Goal: Contribute content: Add original content to the website for others to see

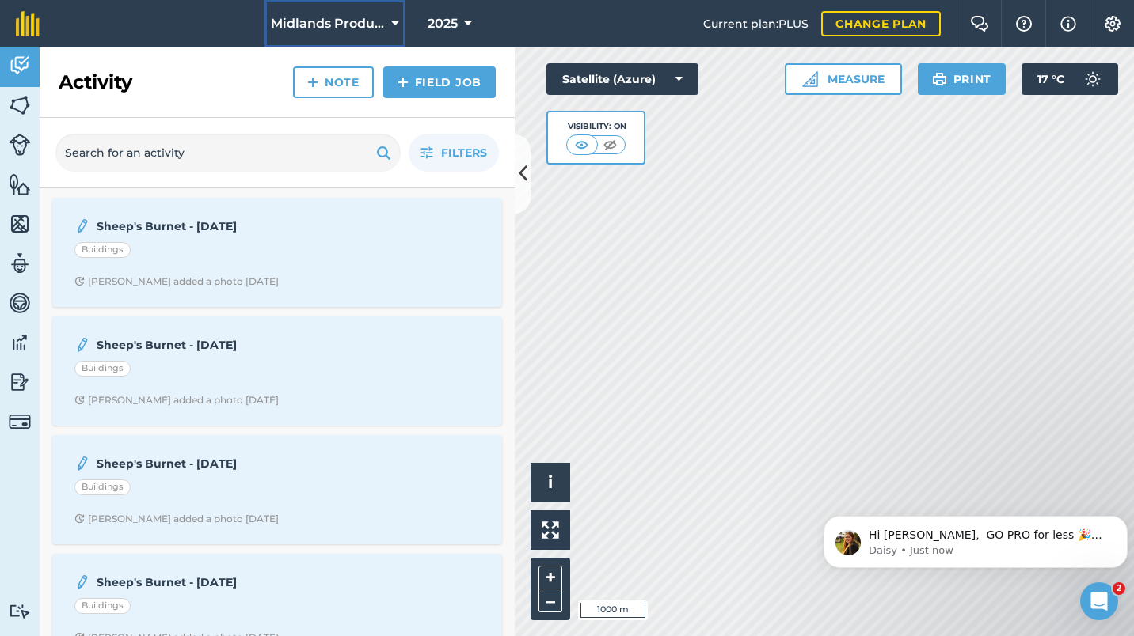
click at [396, 24] on icon at bounding box center [395, 23] width 8 height 19
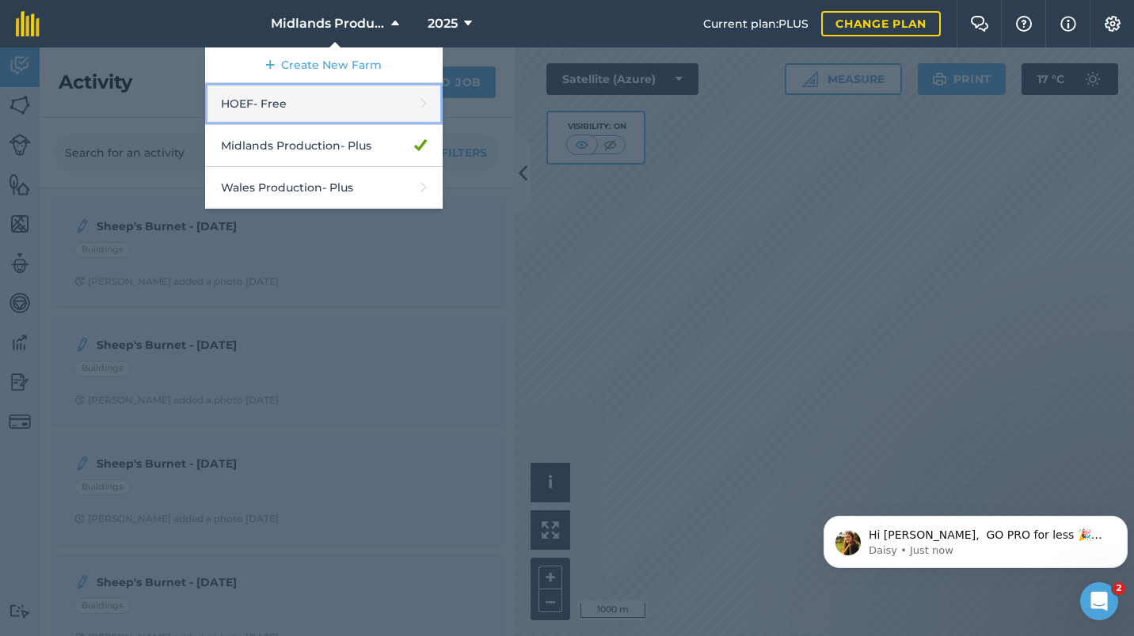
click at [249, 104] on link "HOEF - Free" at bounding box center [323, 104] width 237 height 42
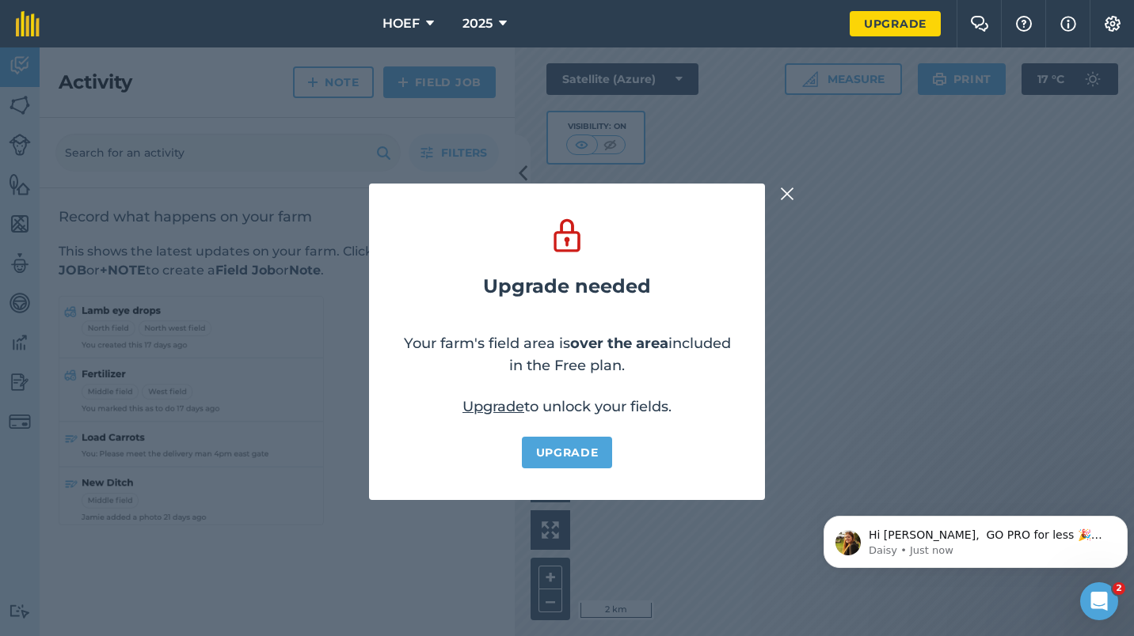
click at [784, 192] on img at bounding box center [787, 193] width 14 height 19
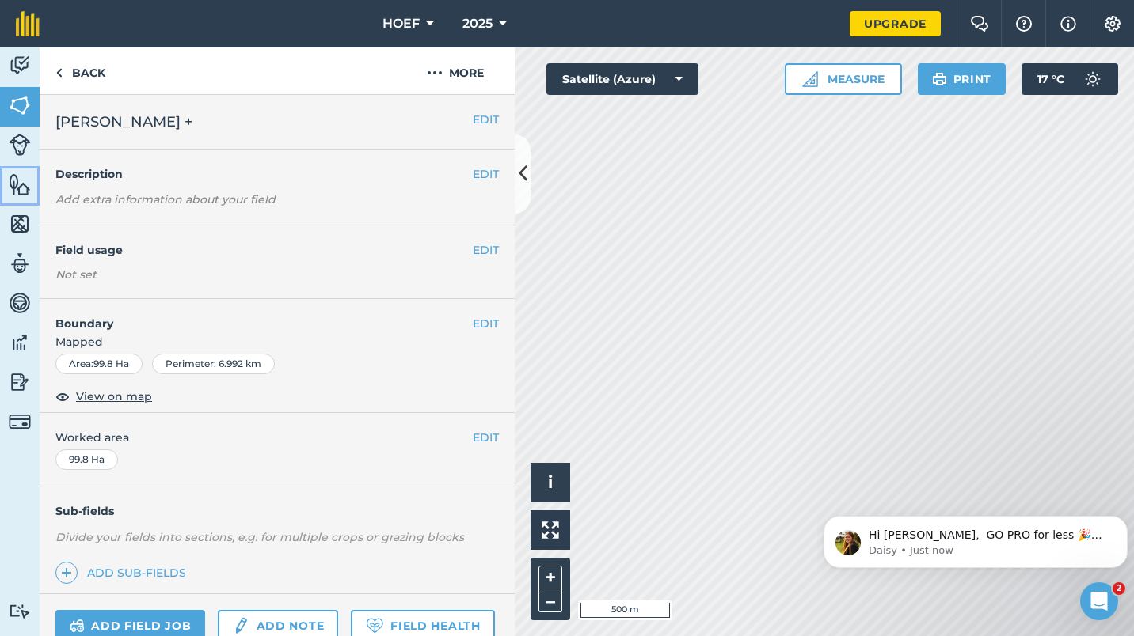
click at [16, 187] on img at bounding box center [20, 185] width 22 height 24
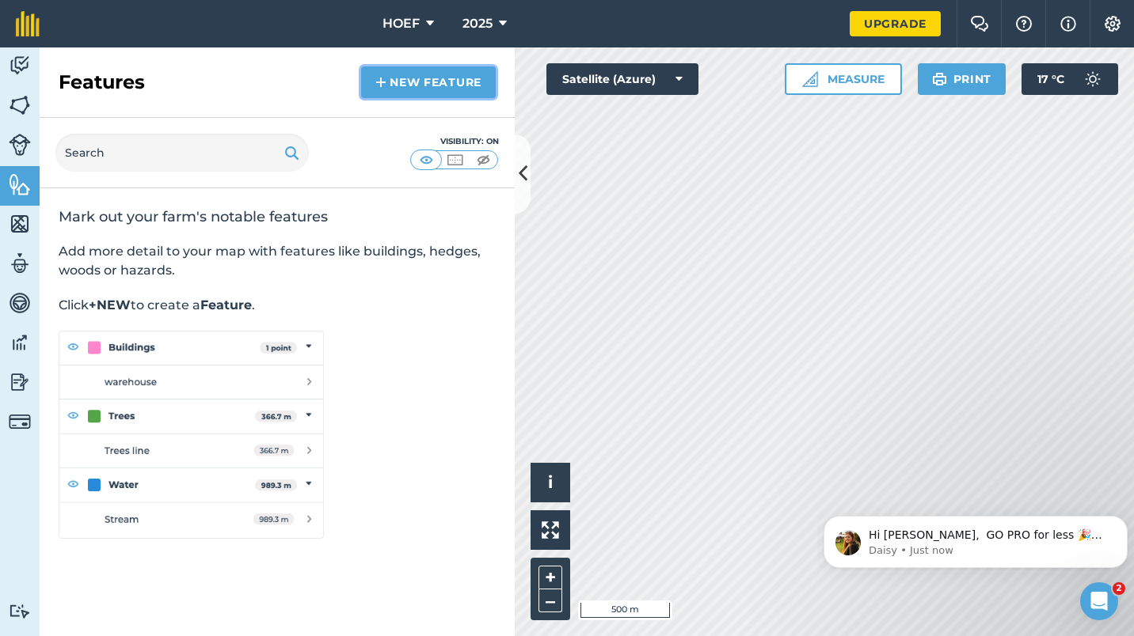
click at [431, 79] on link "New feature" at bounding box center [428, 82] width 135 height 32
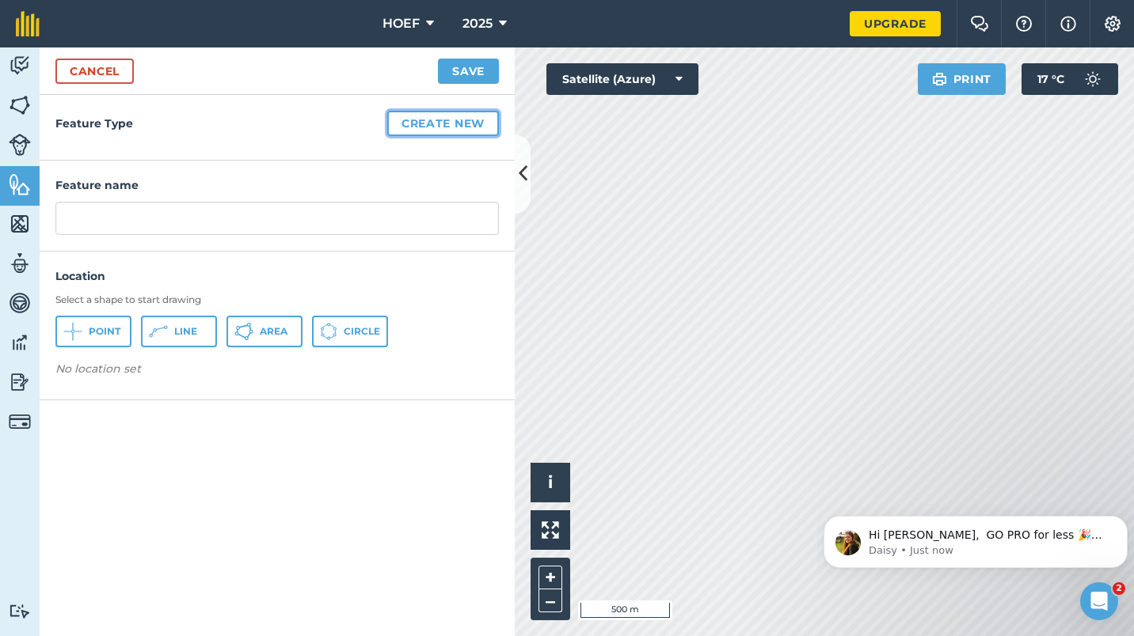
click at [447, 124] on button "Create new" at bounding box center [443, 123] width 112 height 25
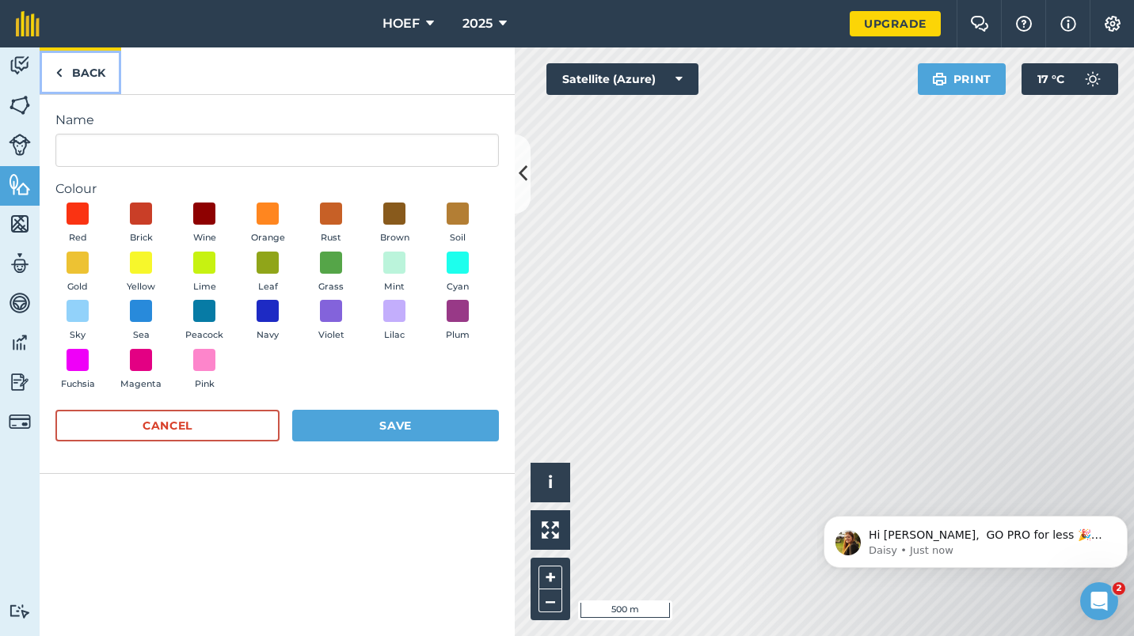
click at [74, 70] on link "Back" at bounding box center [81, 70] width 82 height 47
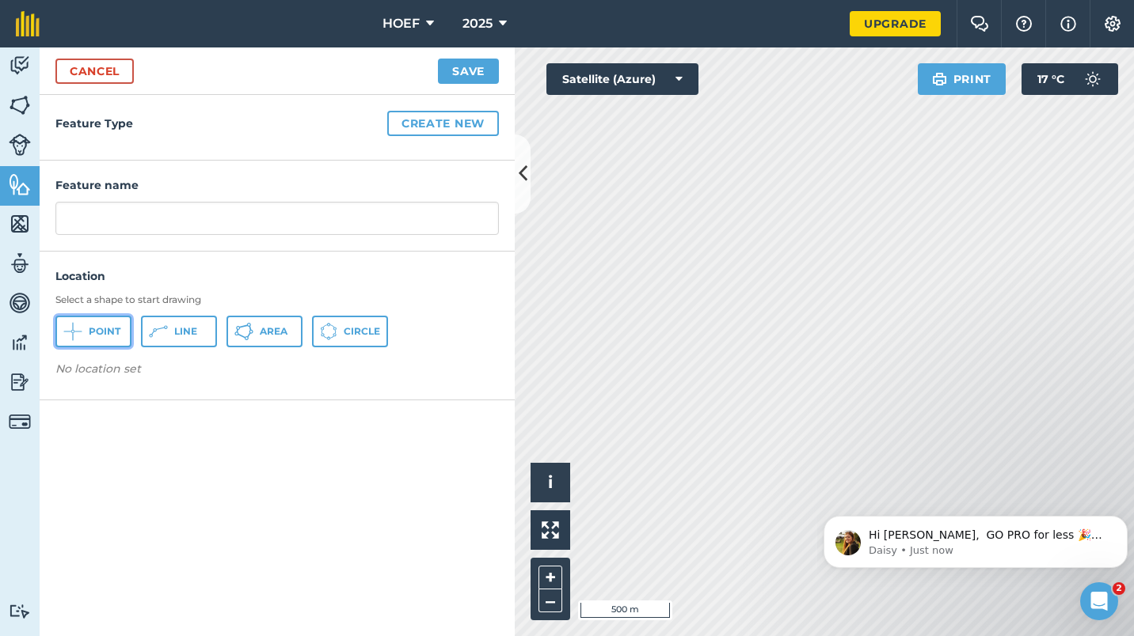
click at [95, 333] on span "Point" at bounding box center [105, 331] width 32 height 13
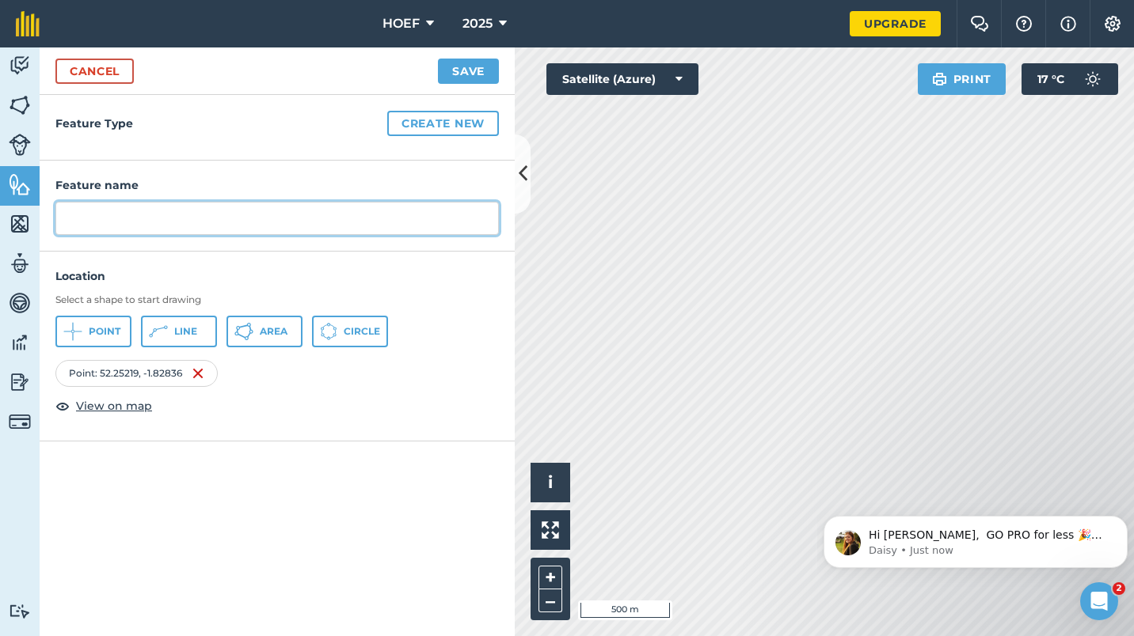
click at [207, 215] on input "text" at bounding box center [276, 218] width 443 height 33
type input "Cecile Oak"
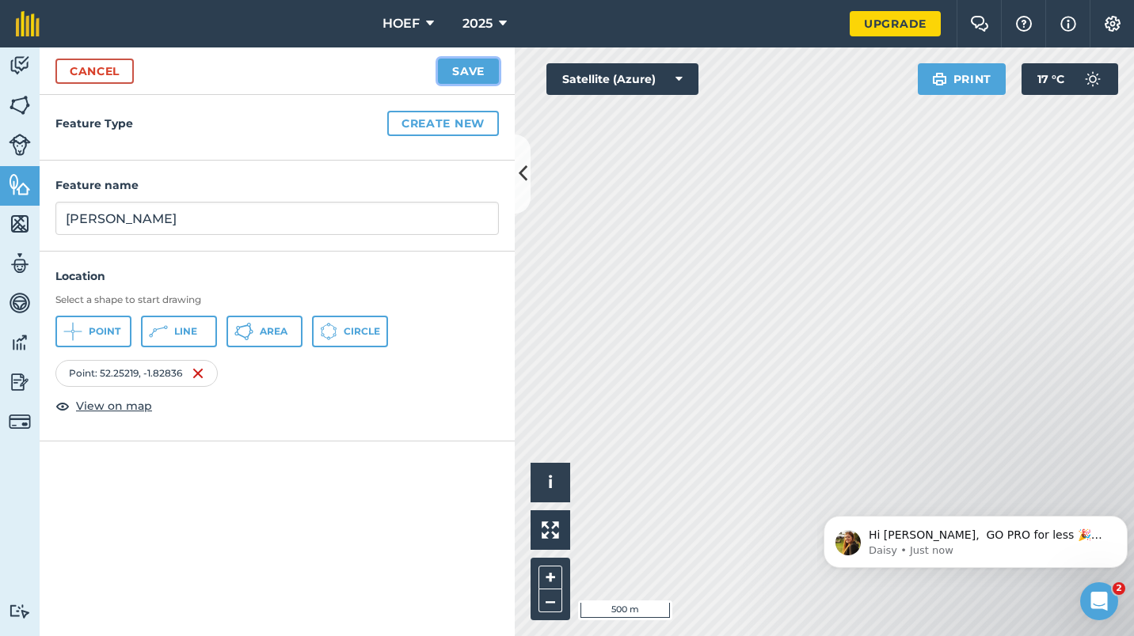
click at [461, 72] on button "Save" at bounding box center [468, 71] width 61 height 25
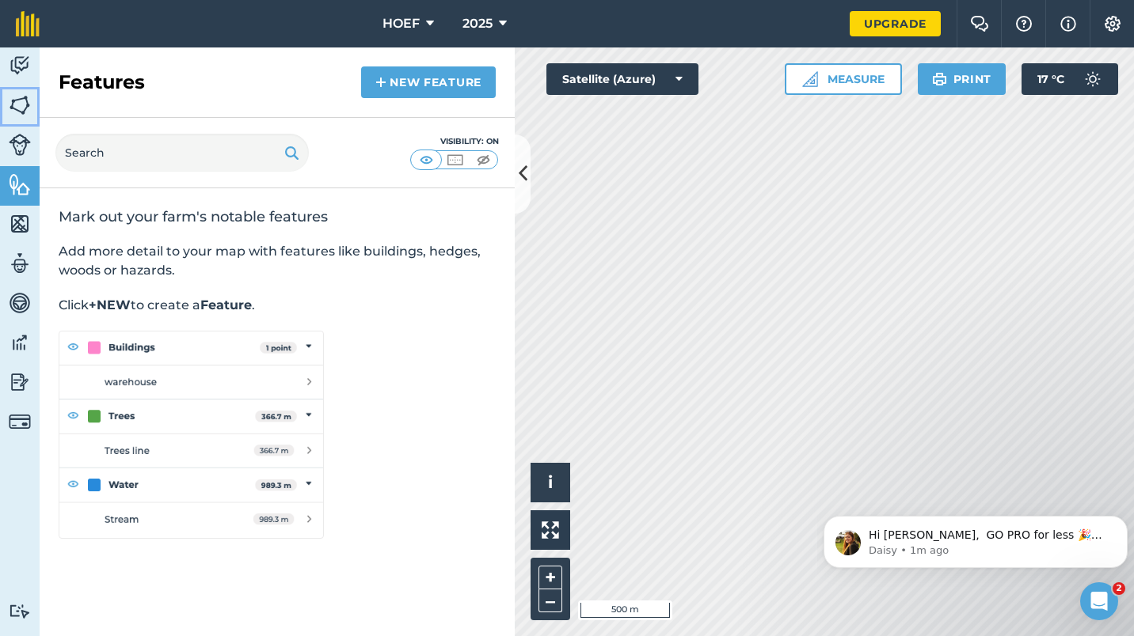
click at [18, 97] on img at bounding box center [20, 105] width 22 height 24
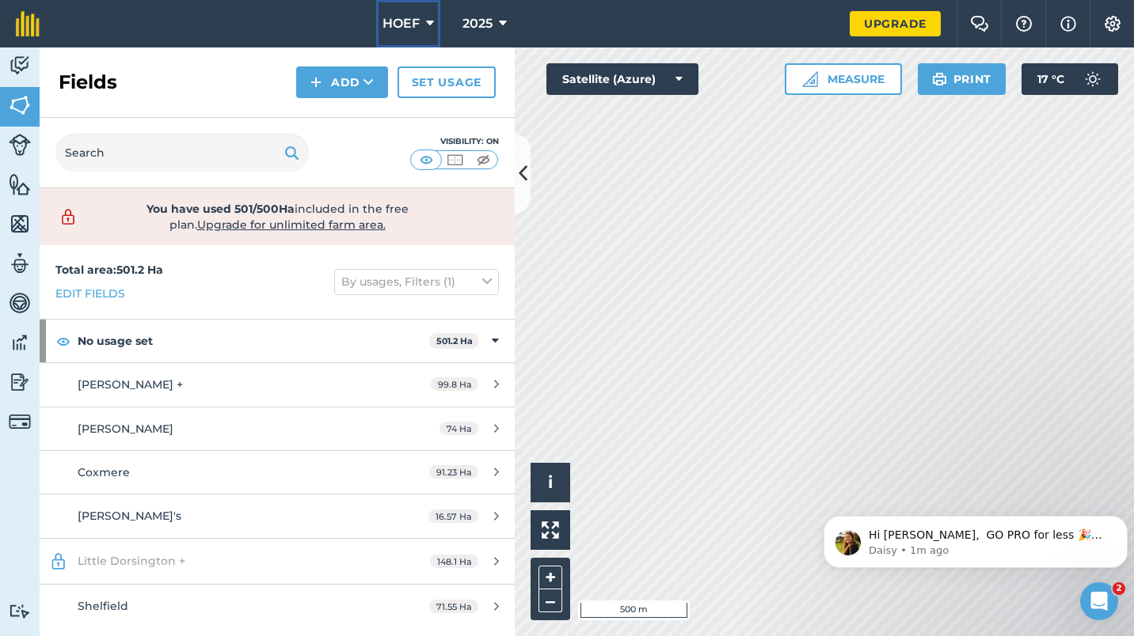
click at [429, 24] on icon at bounding box center [430, 23] width 8 height 19
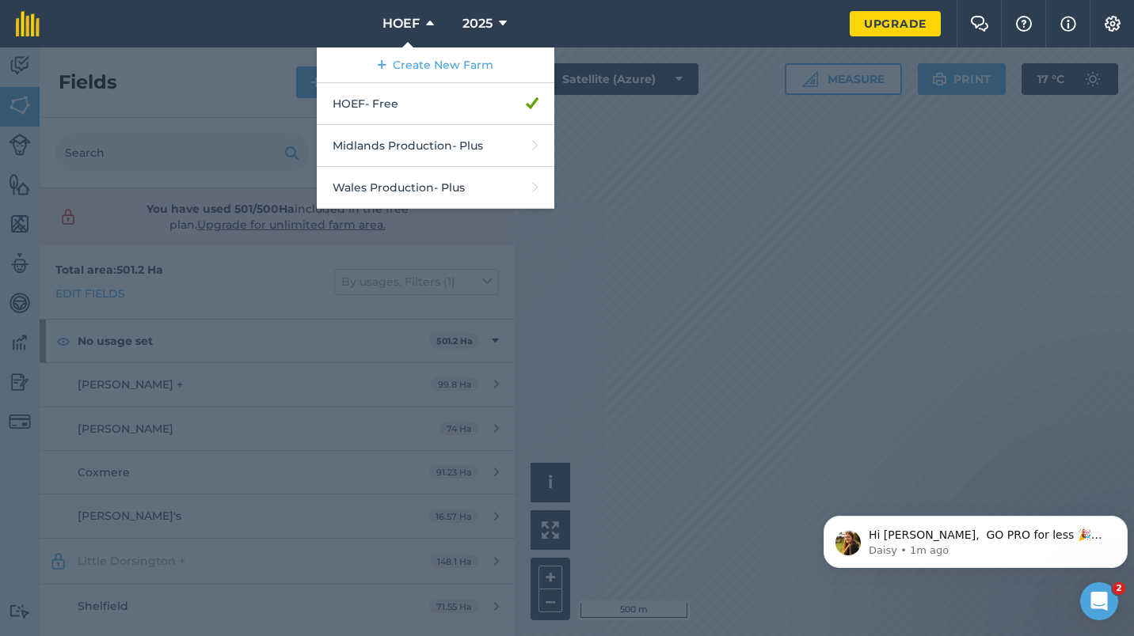
click at [344, 21] on nav "HOEF Create New Farm HOEF - Free Midlands Production - Plus Wales Production - …" at bounding box center [452, 23] width 794 height 47
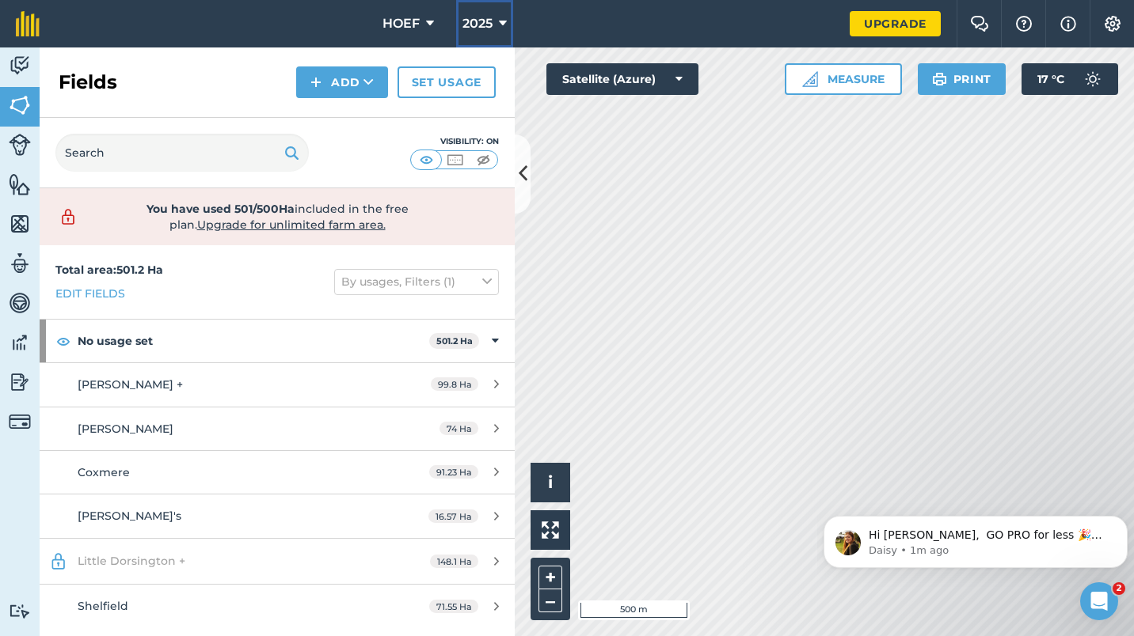
click at [503, 22] on icon at bounding box center [503, 23] width 8 height 19
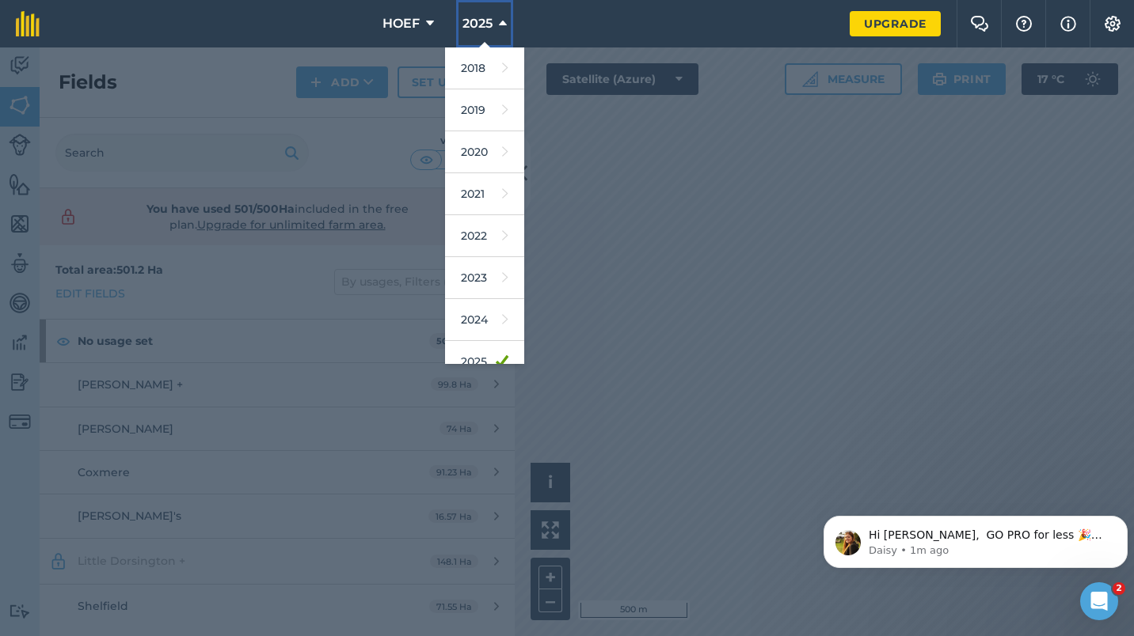
click at [503, 22] on icon at bounding box center [503, 23] width 8 height 19
